Goal: Browse casually

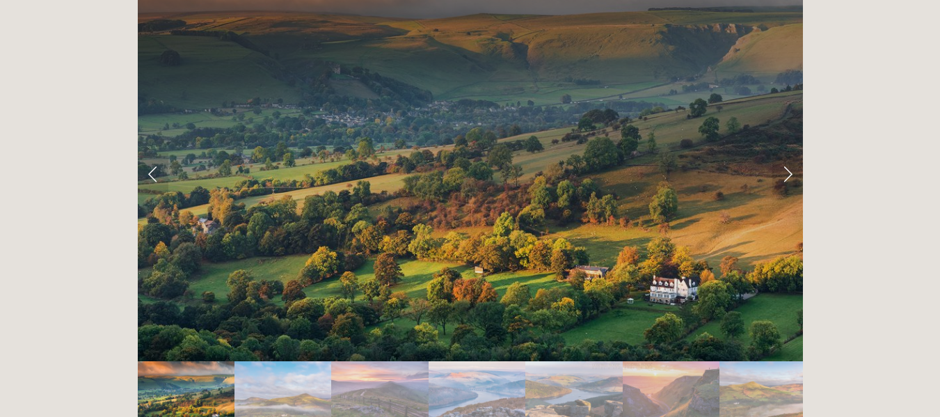
scroll to position [2770, 0]
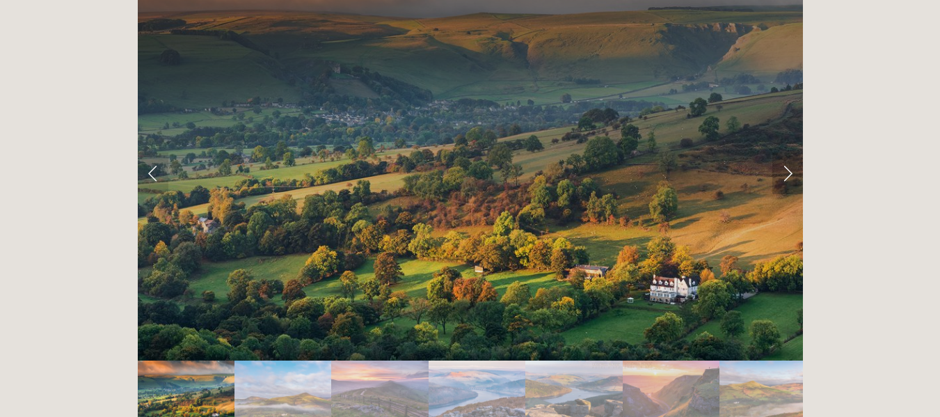
click at [788, 152] on link "Next Slide" at bounding box center [788, 173] width 31 height 42
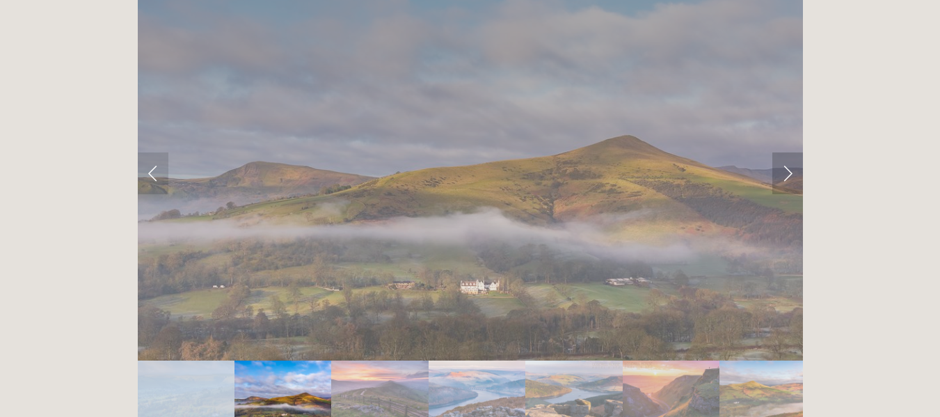
click at [788, 152] on link "Next Slide" at bounding box center [788, 173] width 31 height 42
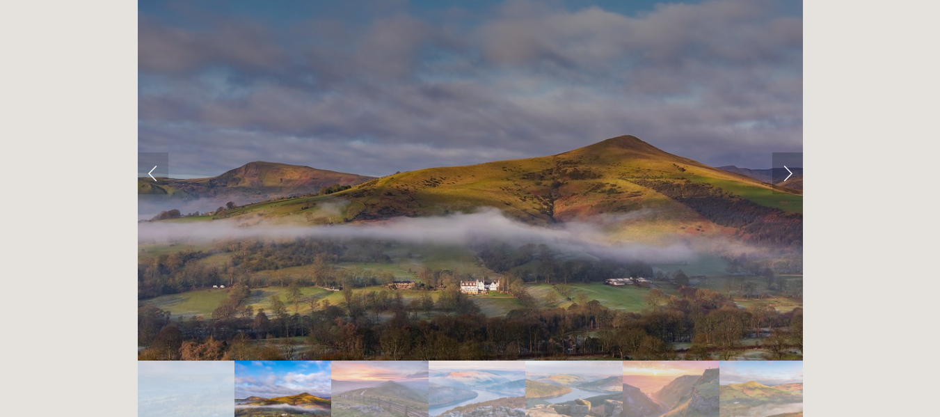
click at [788, 152] on link "Next Slide" at bounding box center [788, 173] width 31 height 42
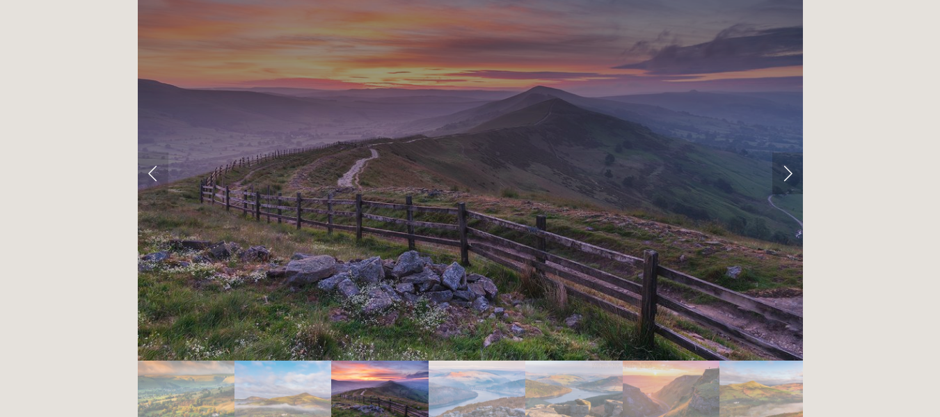
click at [790, 152] on link "Next Slide" at bounding box center [788, 173] width 31 height 42
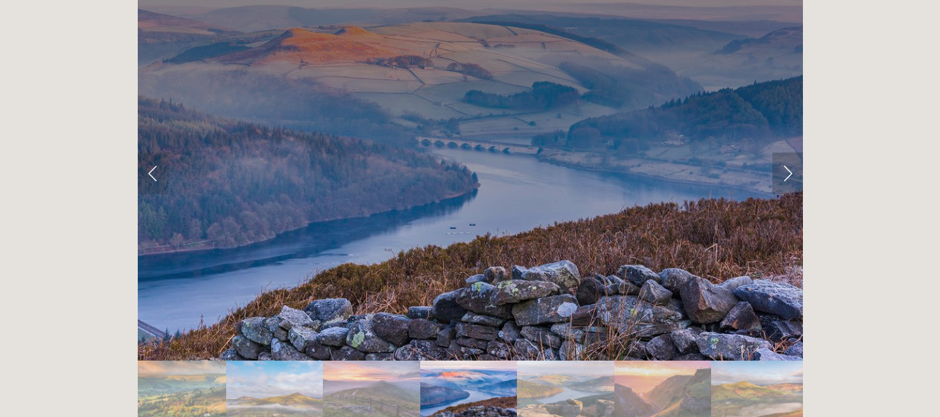
click at [792, 152] on link "Next Slide" at bounding box center [788, 173] width 31 height 42
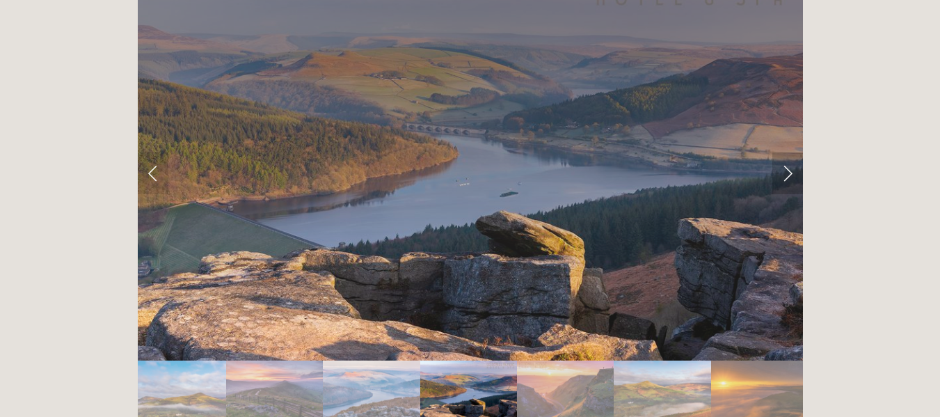
click at [792, 152] on link "Next Slide" at bounding box center [788, 173] width 31 height 42
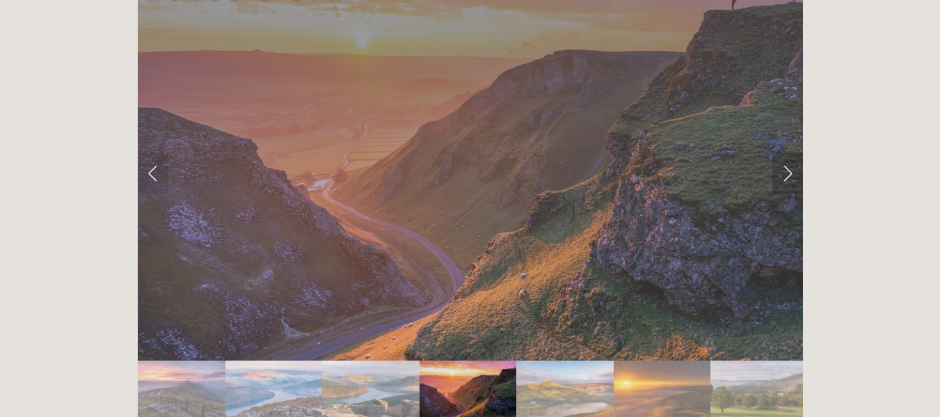
click at [794, 152] on link "Next Slide" at bounding box center [788, 173] width 31 height 42
